Goal: Task Accomplishment & Management: Manage account settings

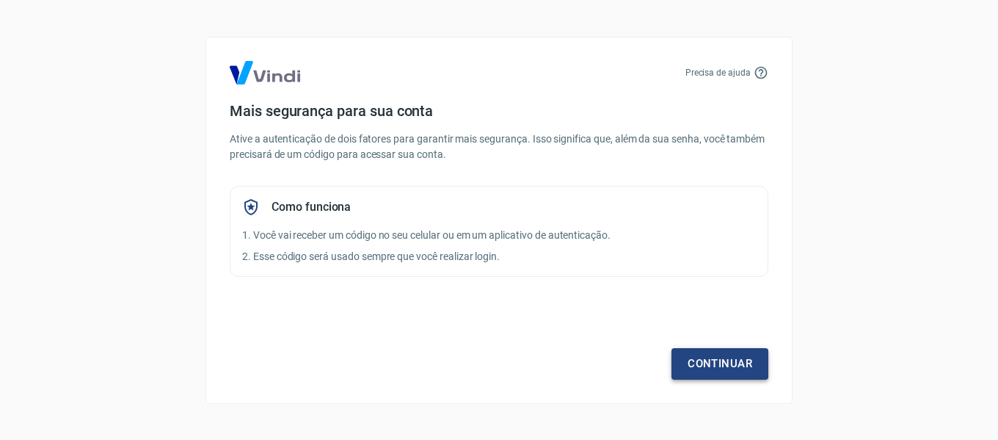
click at [733, 362] on link "Continuar" at bounding box center [719, 363] width 97 height 31
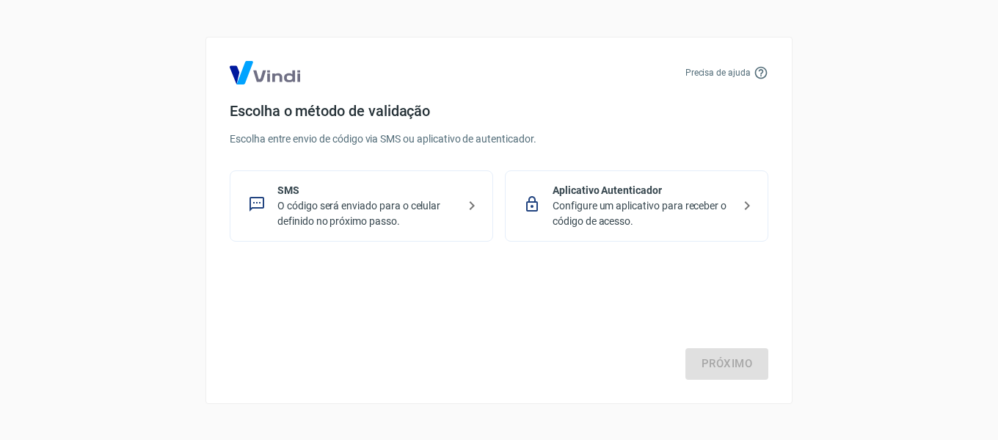
click at [313, 192] on p "SMS" at bounding box center [367, 190] width 180 height 15
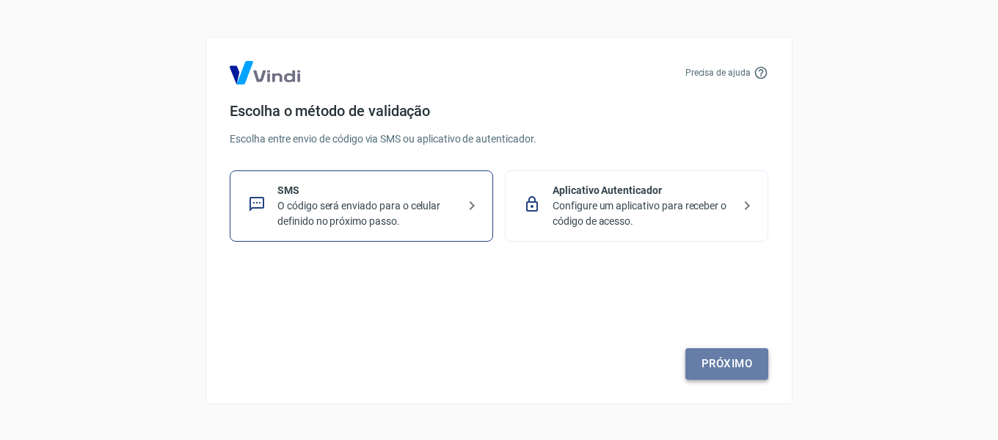
click at [744, 365] on link "Próximo" at bounding box center [726, 363] width 83 height 31
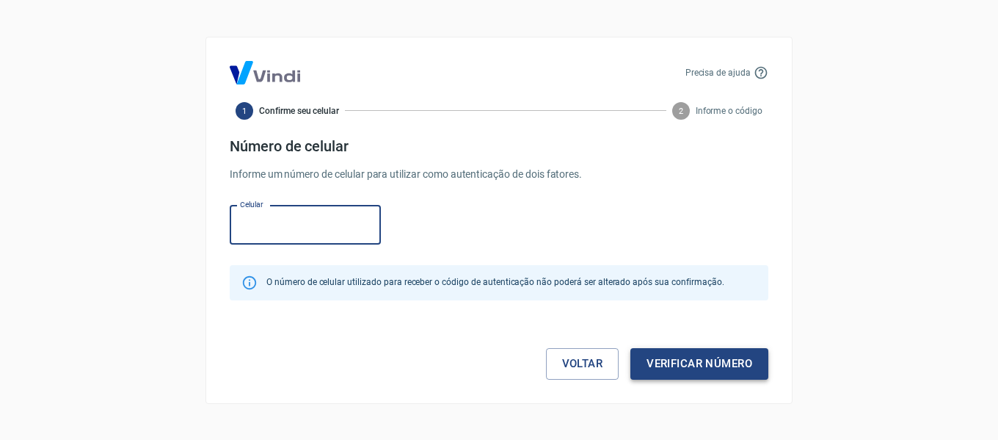
click at [737, 355] on button "Verificar número" at bounding box center [699, 363] width 138 height 31
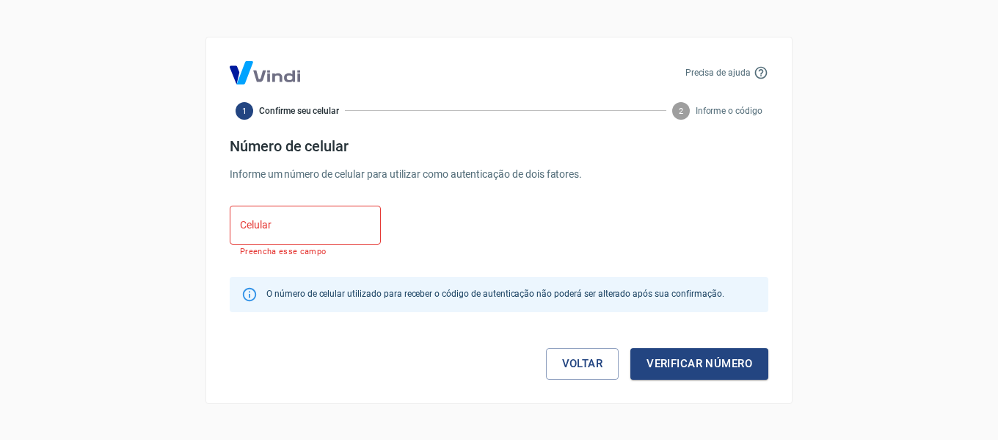
click at [286, 229] on input "Celular" at bounding box center [305, 224] width 151 height 39
type input "[PHONE_NUMBER]"
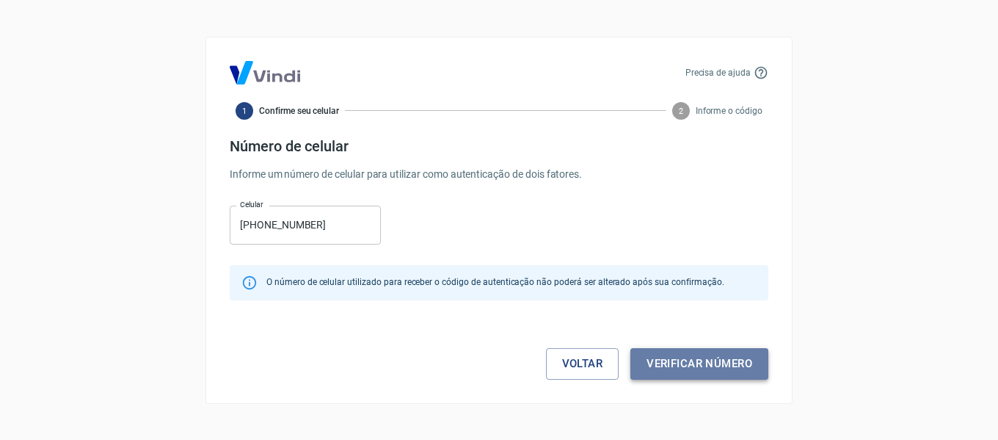
click at [762, 362] on button "Verificar número" at bounding box center [699, 363] width 138 height 31
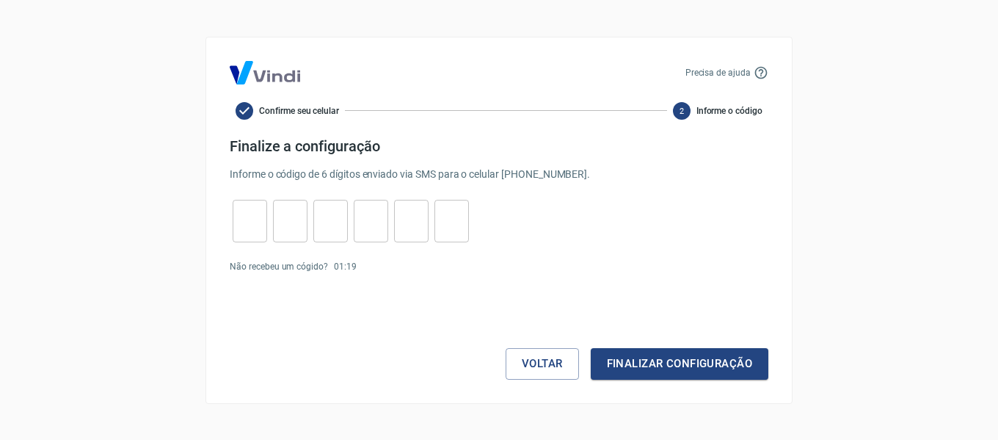
click at [238, 224] on input "tel" at bounding box center [250, 221] width 34 height 32
type input "8"
type input "1"
type input "5"
type input "4"
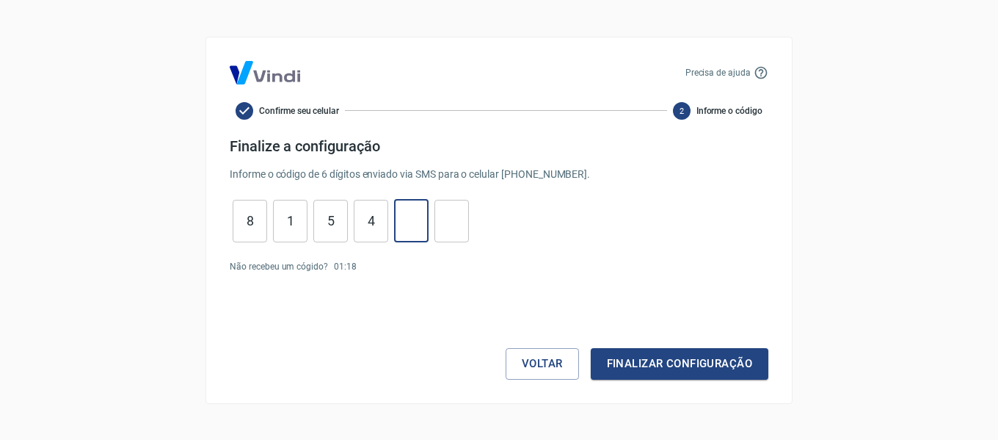
type input "1"
type input "4"
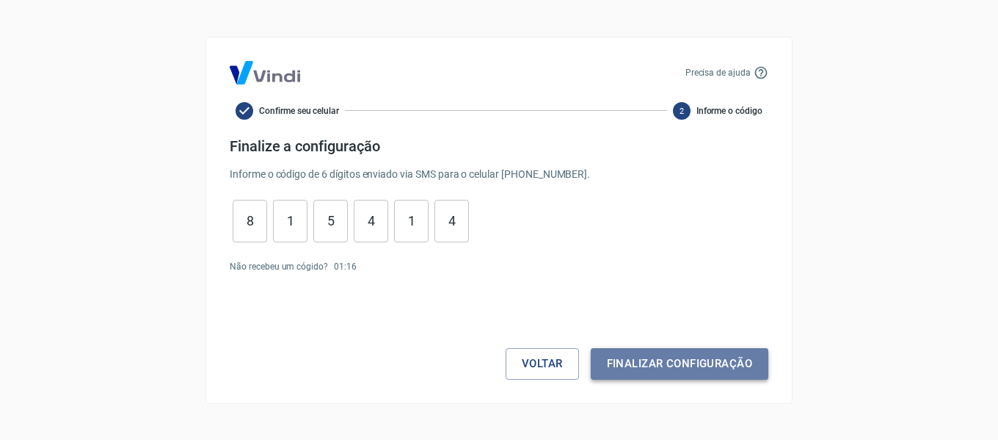
click at [673, 356] on button "Finalizar configuração" at bounding box center [680, 363] width 178 height 31
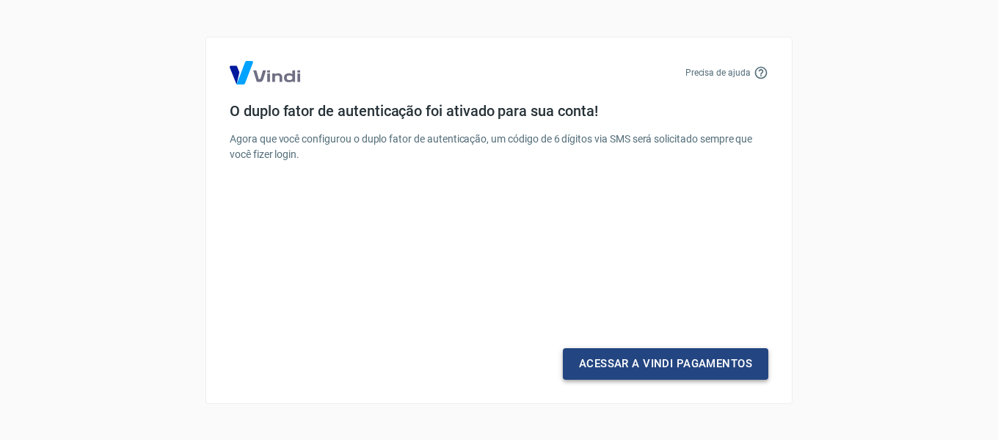
click at [637, 373] on link "Acessar a Vindi Pagamentos" at bounding box center [665, 363] width 205 height 31
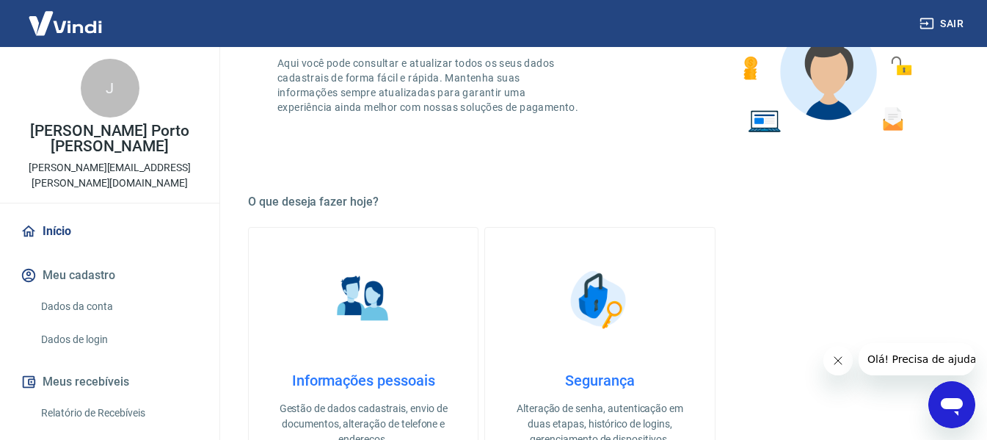
scroll to position [73, 0]
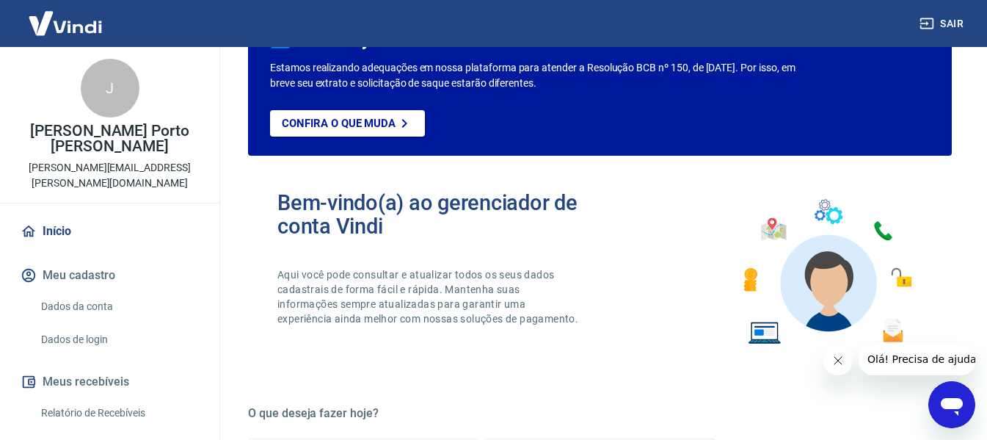
click at [956, 21] on button "Sair" at bounding box center [942, 23] width 53 height 27
